Goal: Check status

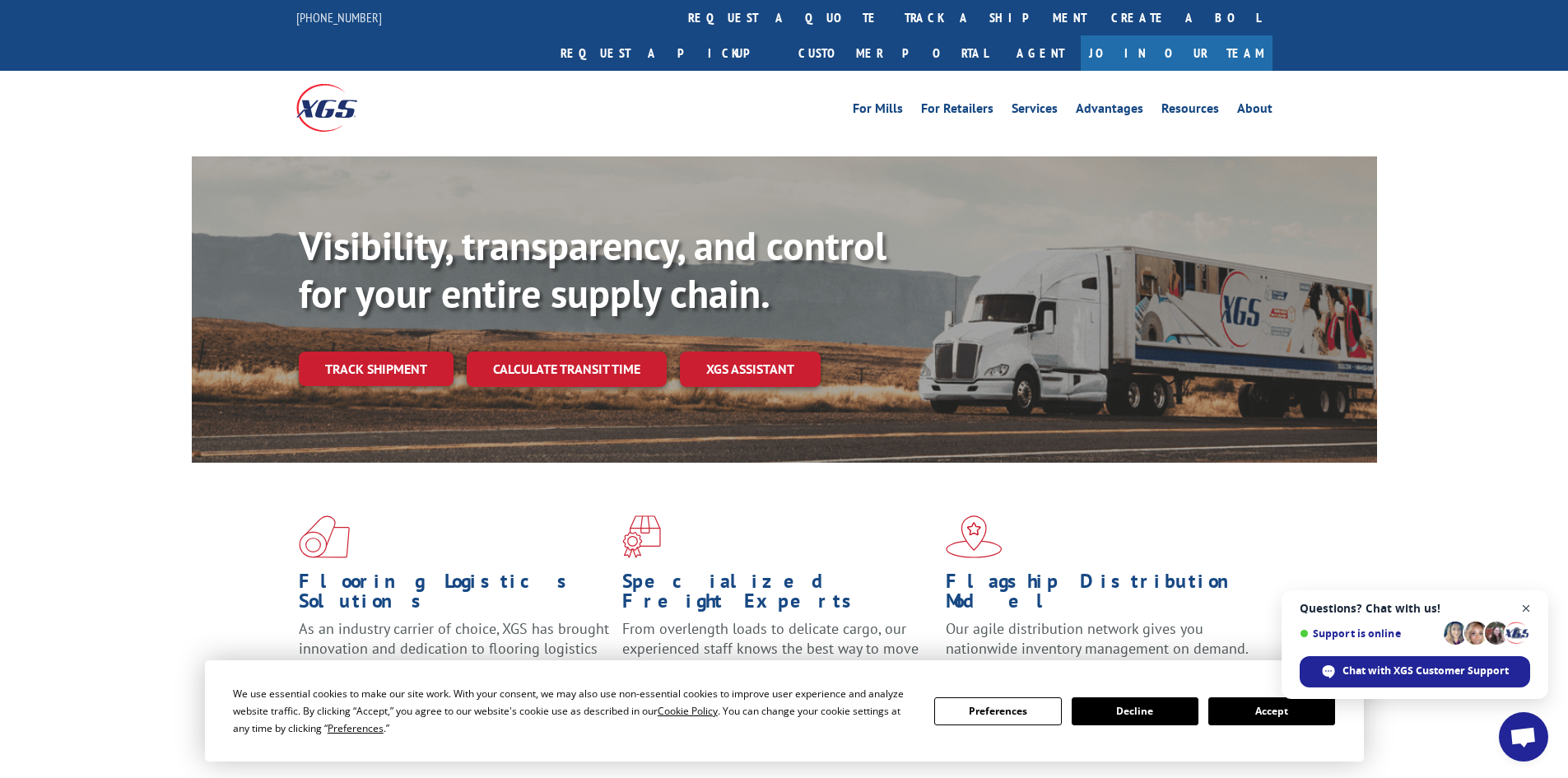
click at [1523, 604] on span "Close chat" at bounding box center [1526, 608] width 21 height 21
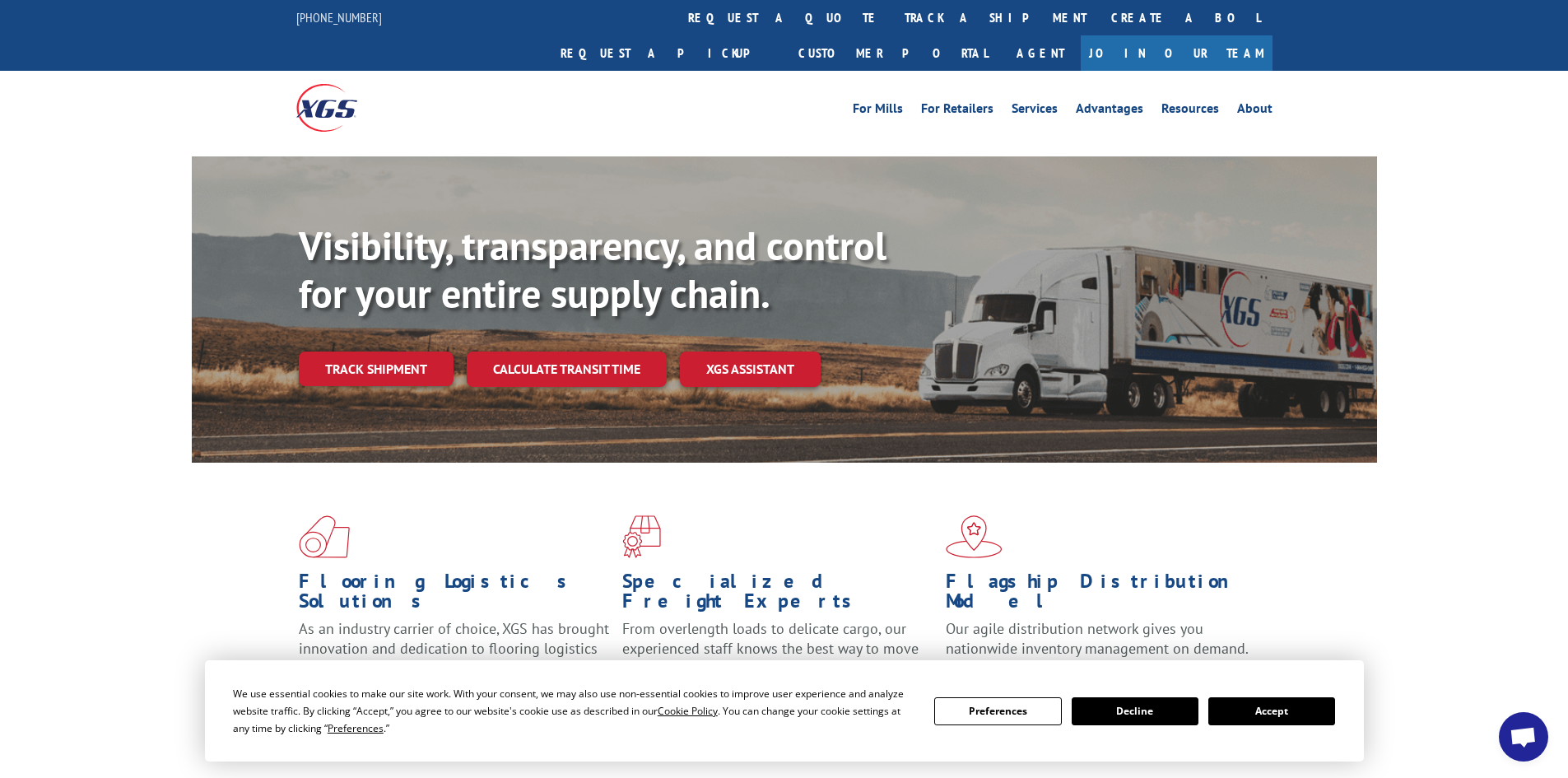
click at [1245, 715] on button "Accept" at bounding box center [1271, 711] width 127 height 28
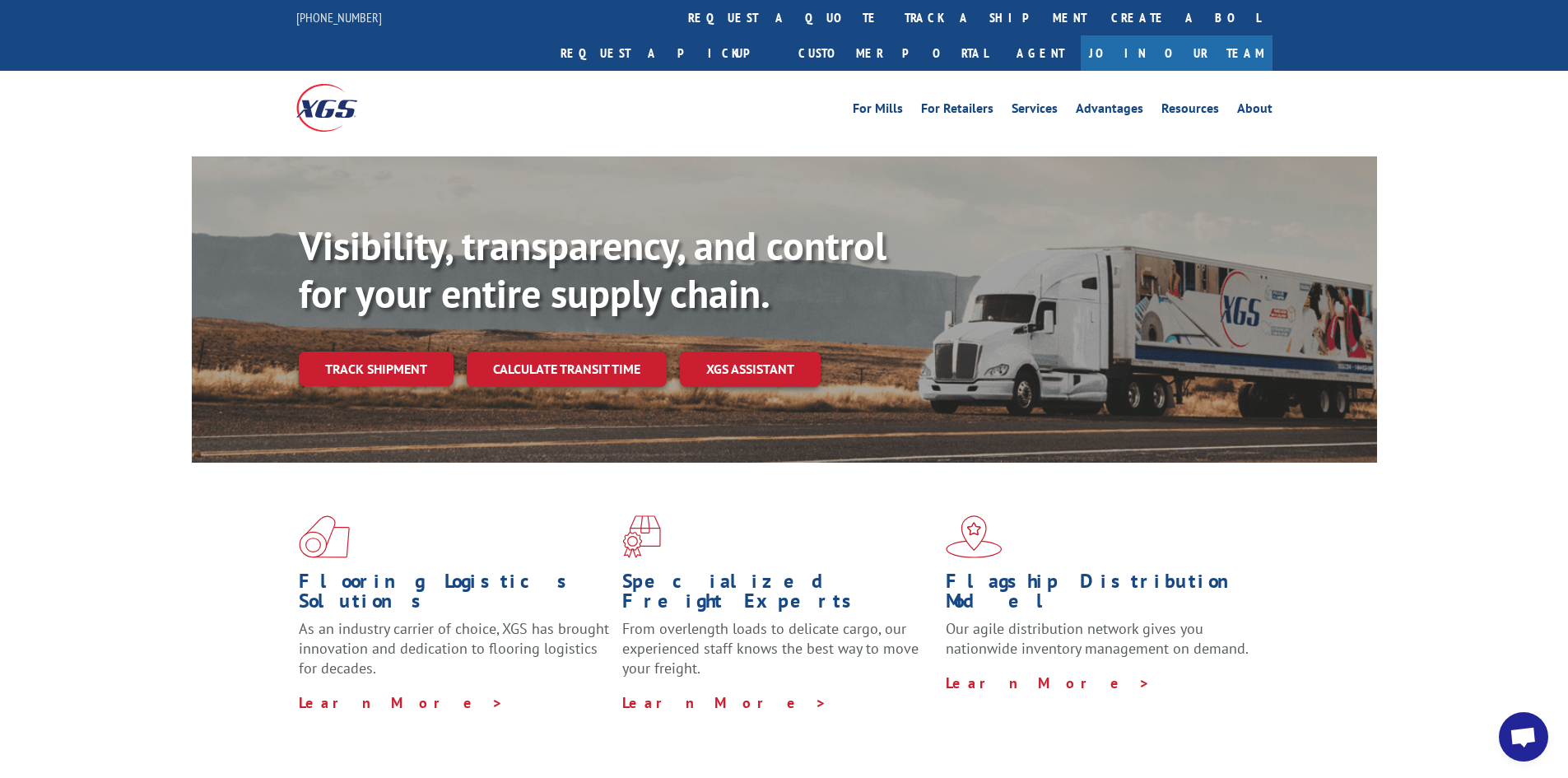
click at [386, 352] on link "Track shipment" at bounding box center [377, 369] width 155 height 35
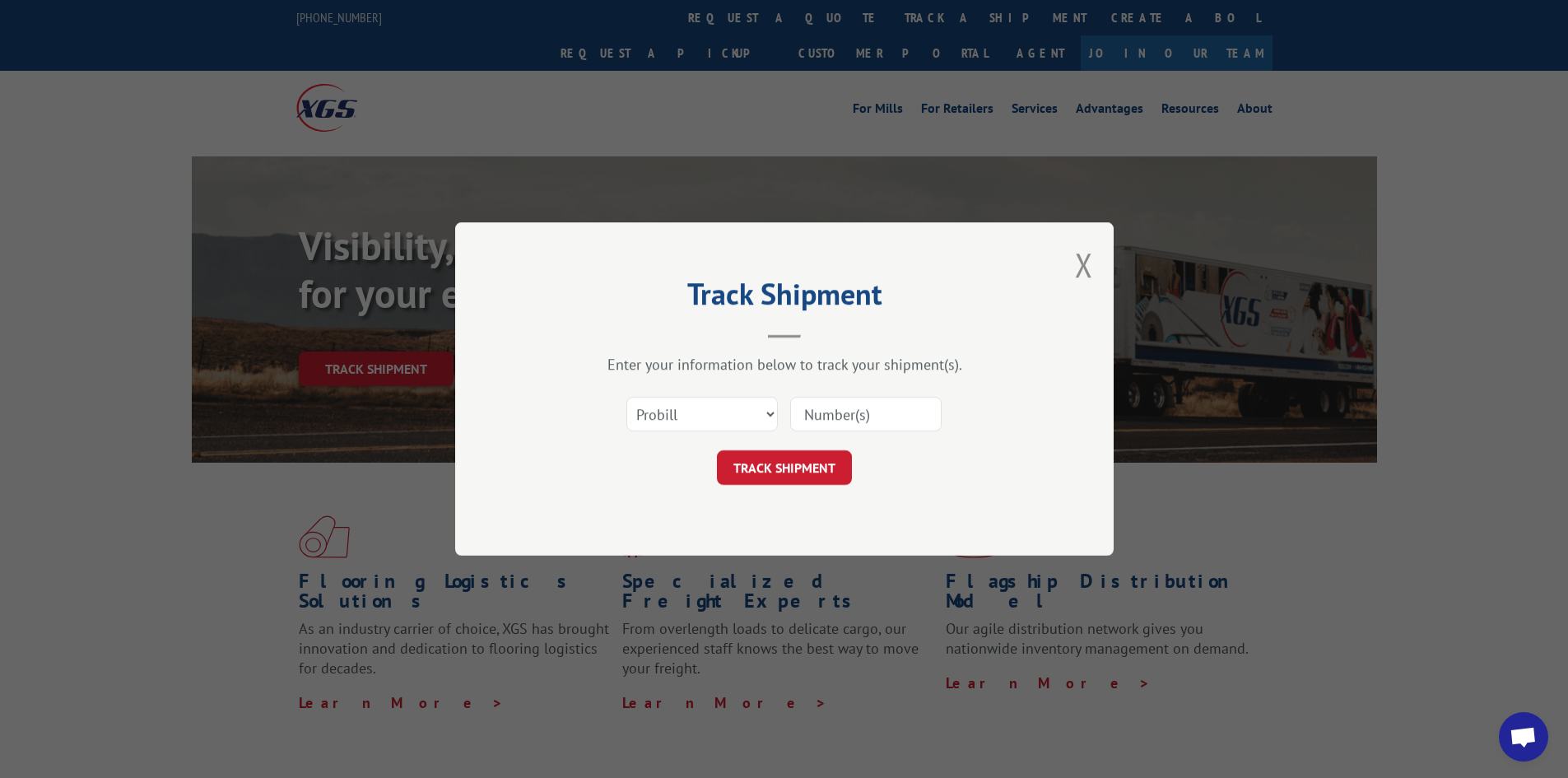
paste input "471499"
type input "471499"
click at [659, 419] on select "Select category... Probill BOL PO" at bounding box center [702, 415] width 152 height 35
select select "bol"
click at [626, 397] on select "Select category... Probill BOL PO" at bounding box center [702, 415] width 152 height 35
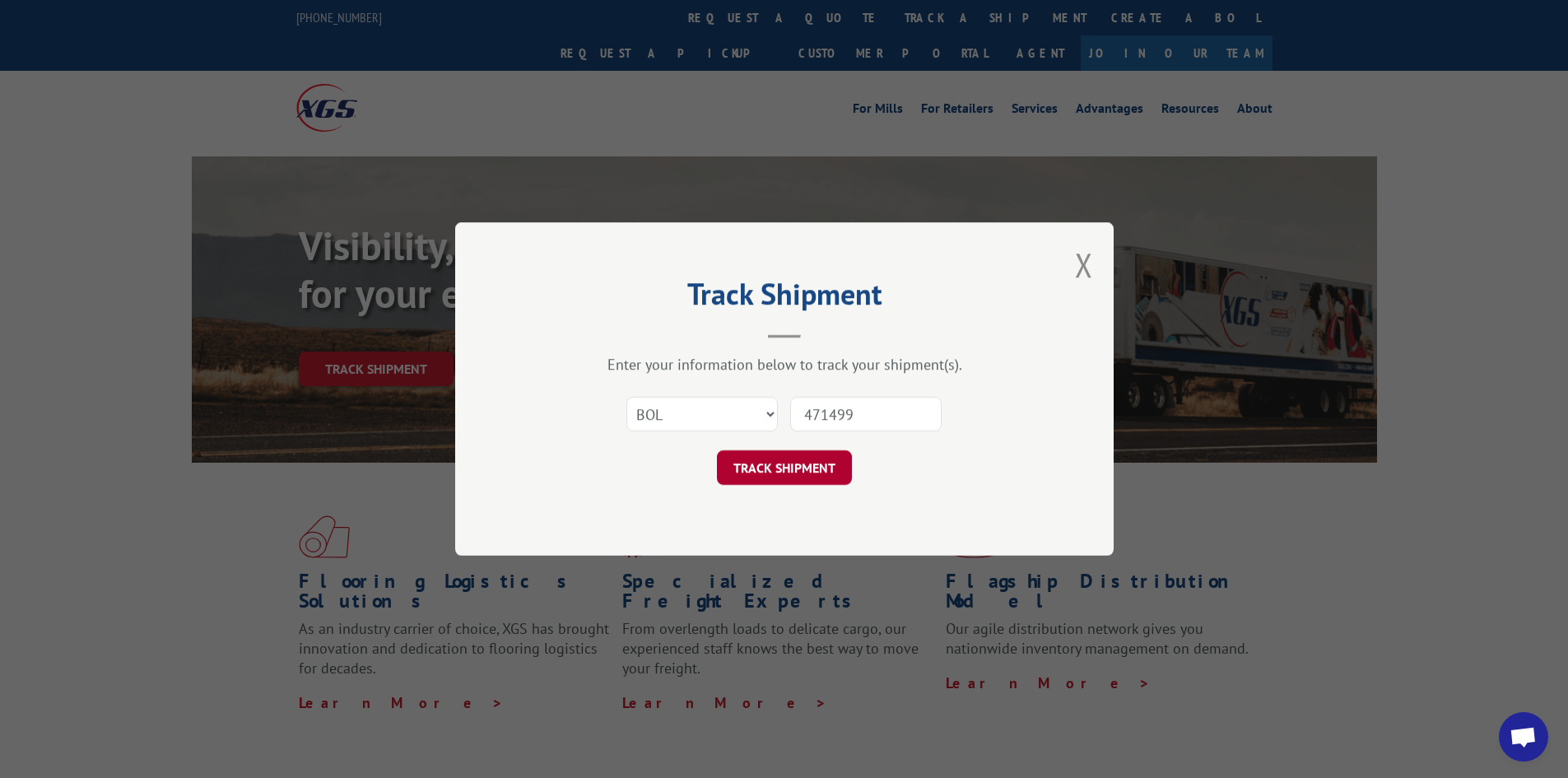
click at [810, 471] on button "TRACK SHIPMENT" at bounding box center [784, 467] width 135 height 35
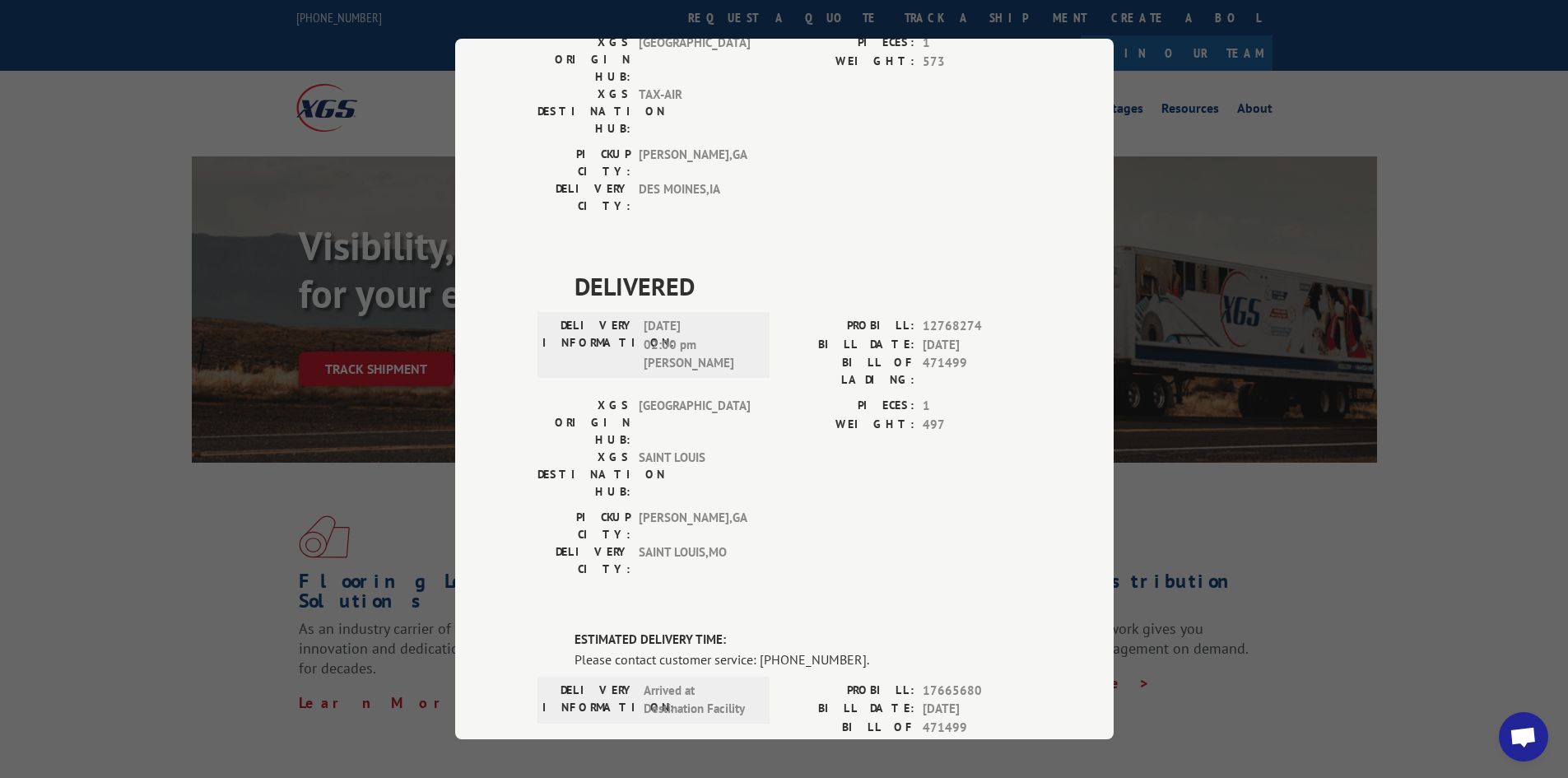
scroll to position [330, 0]
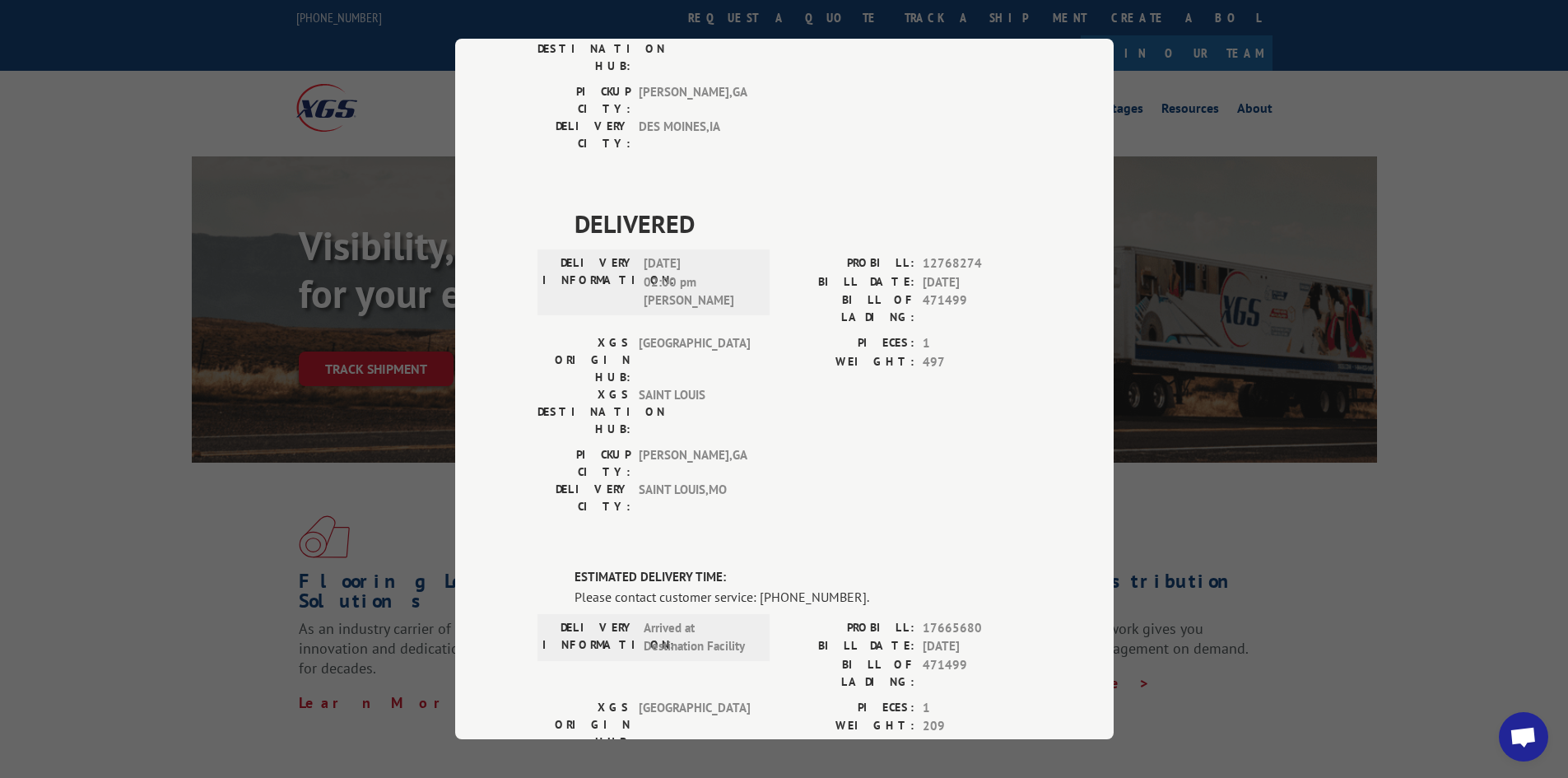
click at [232, 433] on div "Track Shipment DELIVERED DELIVERY INFORMATION: PROBILL: 9930574 BILL DATE: [DAT…" at bounding box center [784, 389] width 1568 height 778
